Goal: Register for event/course

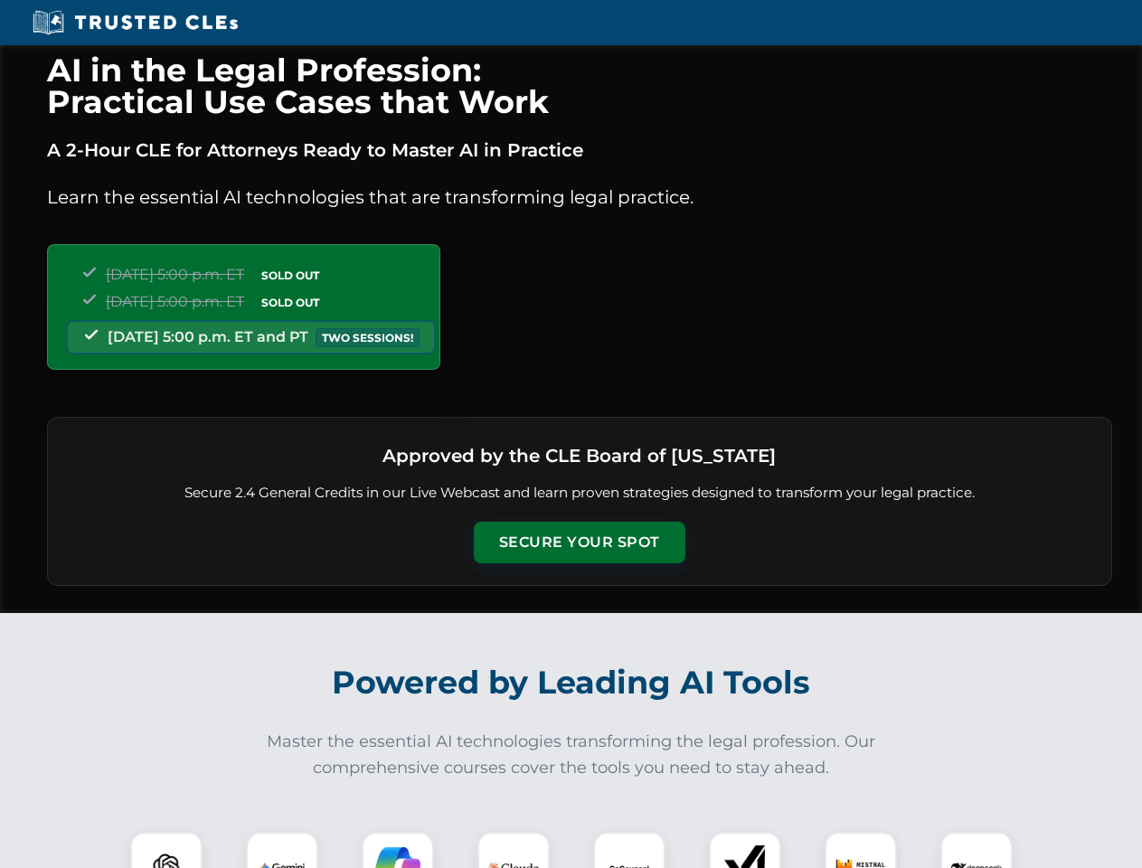
click at [579, 542] on button "Secure Your Spot" at bounding box center [580, 543] width 212 height 42
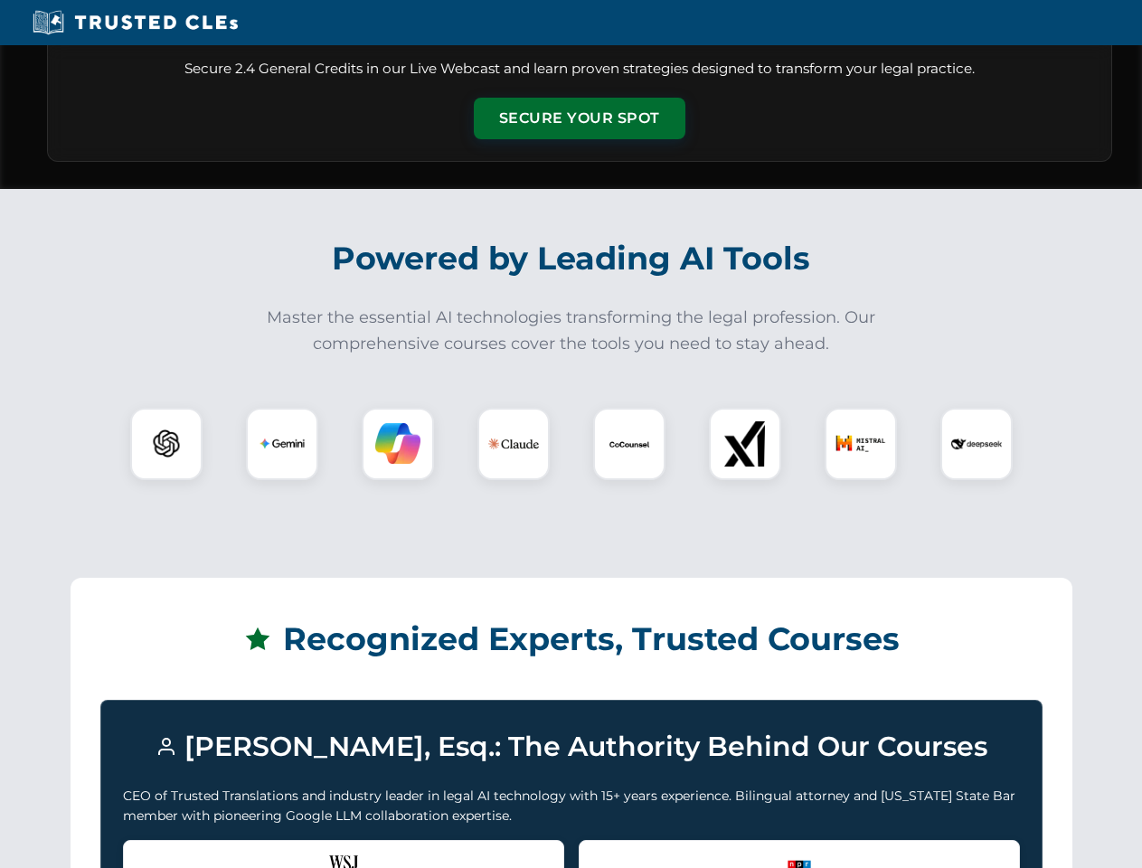
scroll to position [1554, 0]
